Goal: Find specific page/section: Find specific page/section

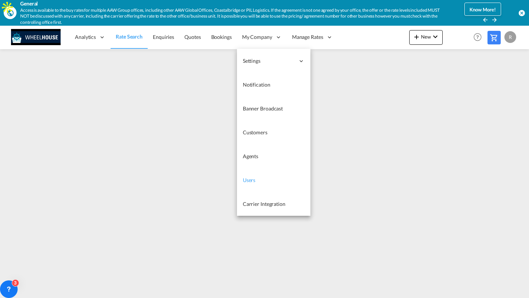
click at [274, 184] on link "Users" at bounding box center [273, 180] width 73 height 24
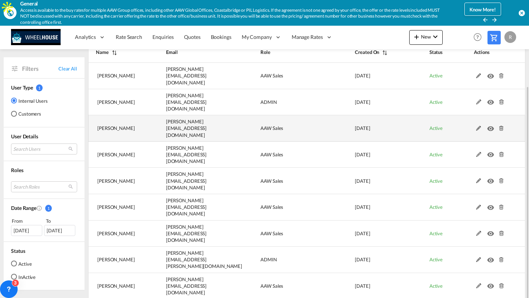
scroll to position [73, 0]
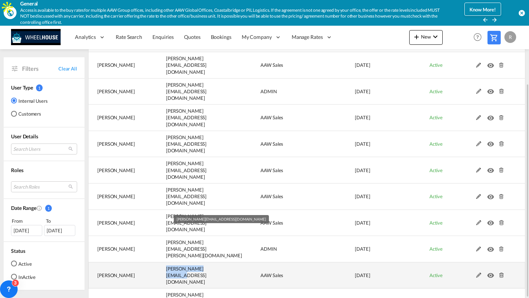
drag, startPoint x: 165, startPoint y: 239, endPoint x: 219, endPoint y: 239, distance: 53.6
click at [219, 263] on td "[PERSON_NAME][EMAIL_ADDRESS][DOMAIN_NAME]" at bounding box center [195, 276] width 94 height 26
copy span "[PERSON_NAME][EMAIL_ADDRESS][DOMAIN_NAME]"
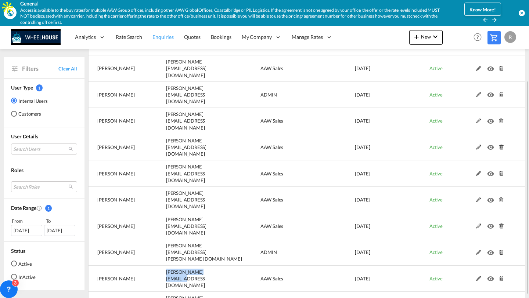
scroll to position [0, 0]
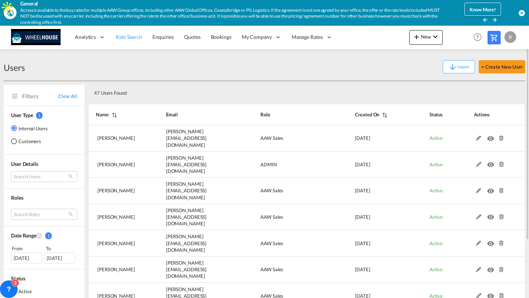
click at [132, 36] on span "Rate Search" at bounding box center [129, 37] width 26 height 6
